Goal: Task Accomplishment & Management: Manage account settings

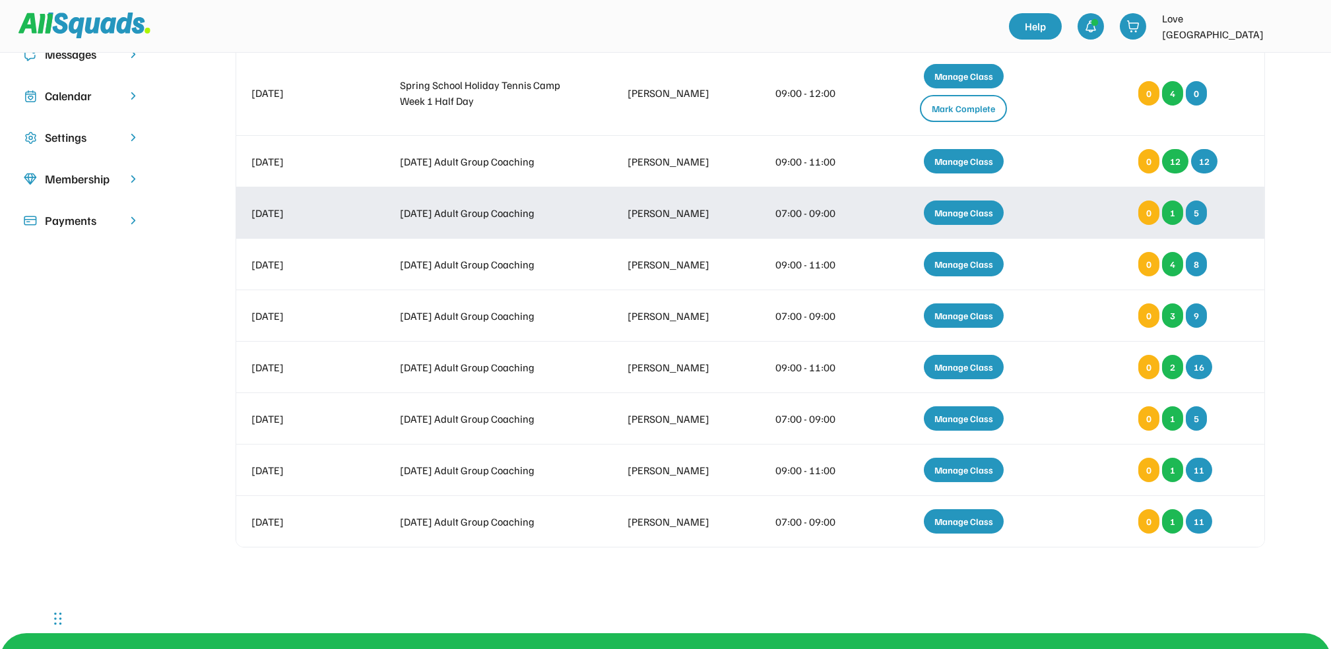
scroll to position [439, 0]
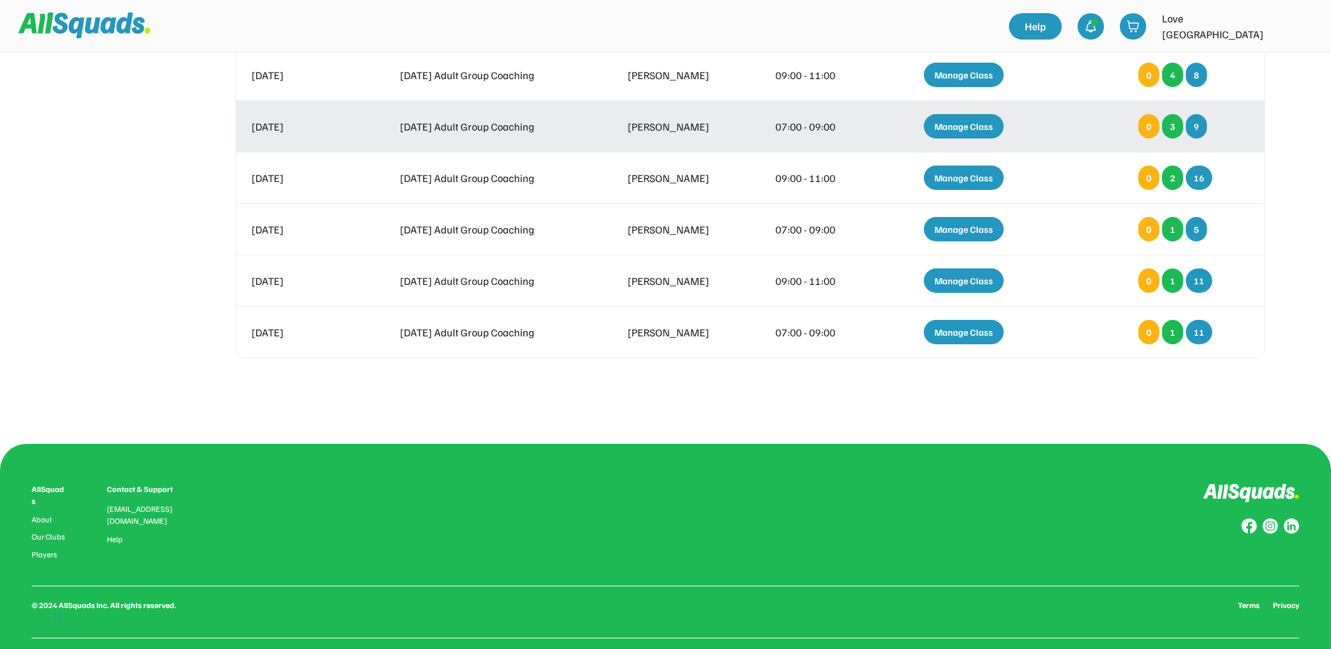
click at [976, 115] on div "Manage Class" at bounding box center [964, 126] width 80 height 24
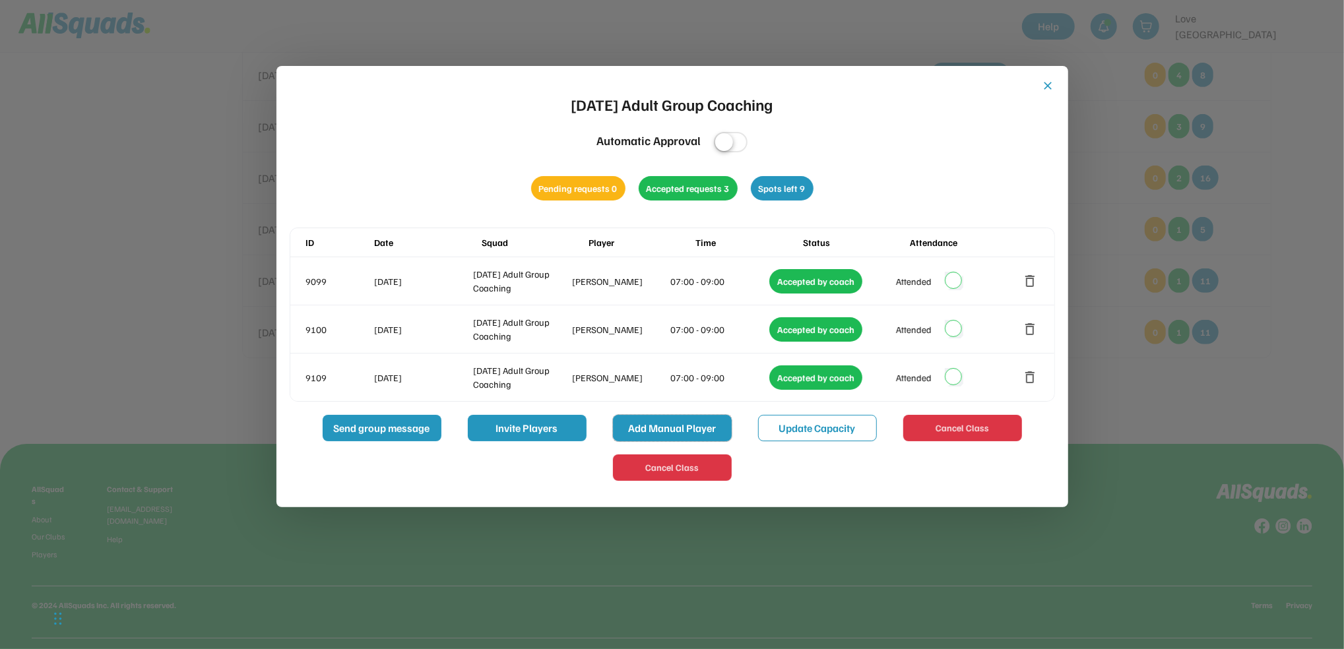
click at [660, 426] on button "Add Manual Player" at bounding box center [672, 428] width 119 height 26
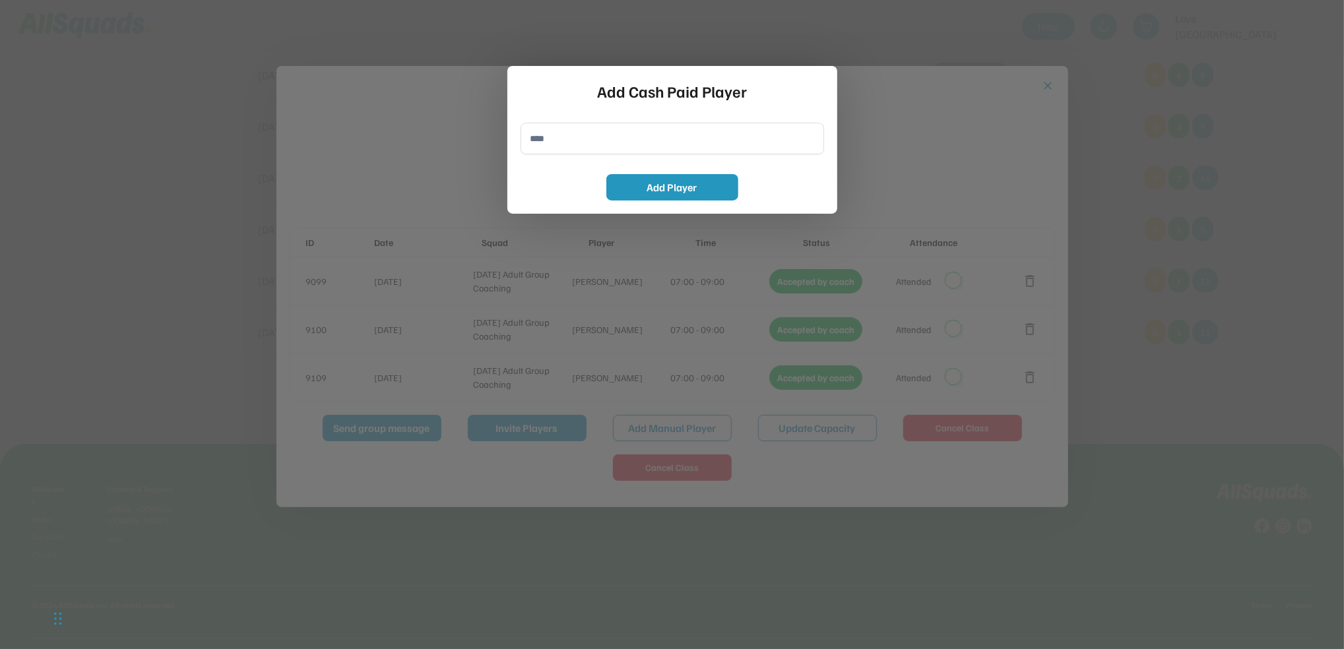
click at [550, 144] on input "input" at bounding box center [671, 139] width 303 height 32
type input "**********"
click at [699, 188] on button "Add Player" at bounding box center [672, 187] width 132 height 26
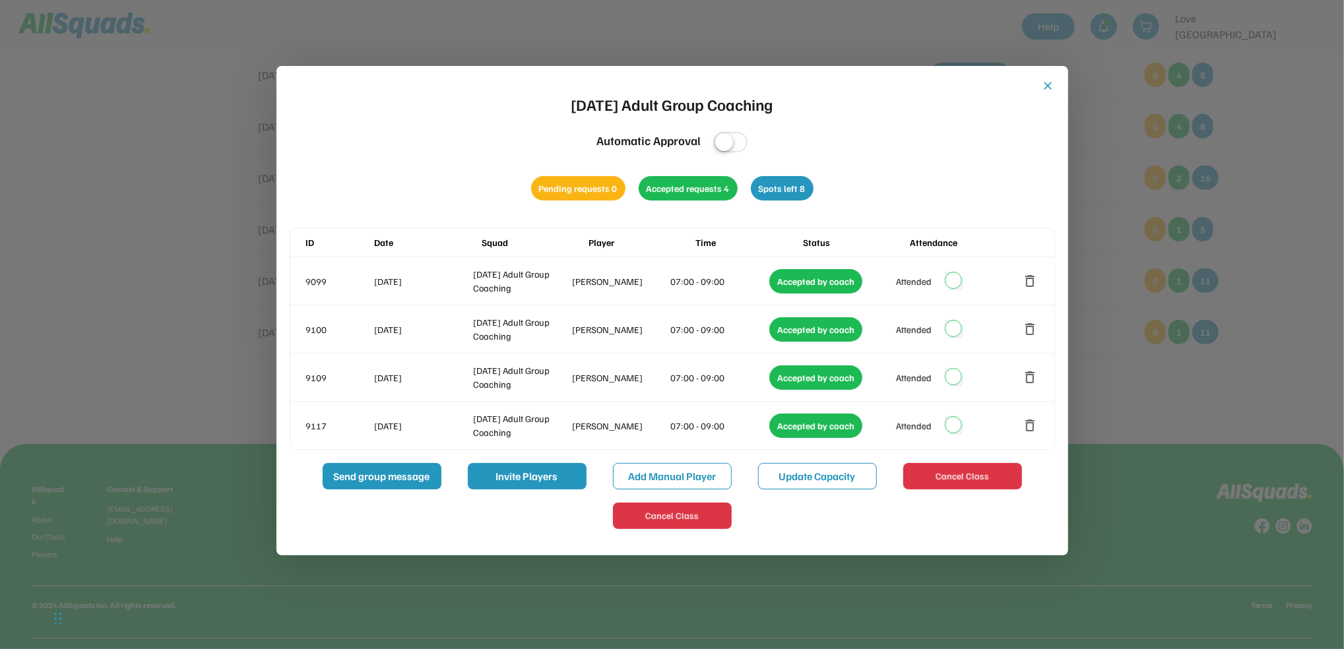
click at [1048, 82] on button "close" at bounding box center [1048, 85] width 13 height 13
